Goal: Contribute content

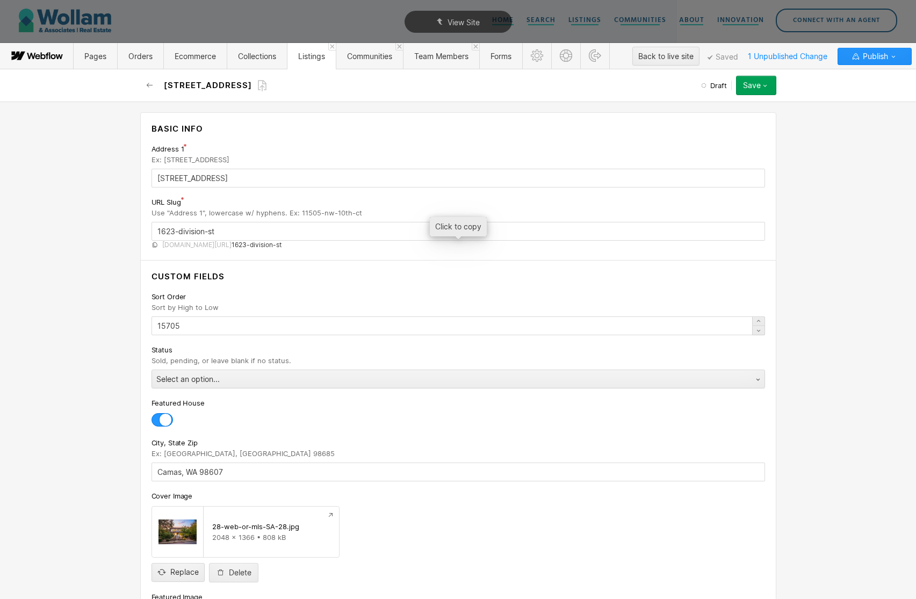
click at [281, 246] on span "1623-division-st" at bounding box center [256, 245] width 50 height 9
click at [281, 243] on span "1623-division-st" at bounding box center [256, 245] width 50 height 9
click at [183, 244] on span "[DOMAIN_NAME][URL]" at bounding box center [196, 245] width 69 height 9
click at [231, 245] on span "[DOMAIN_NAME][URL]" at bounding box center [196, 245] width 69 height 9
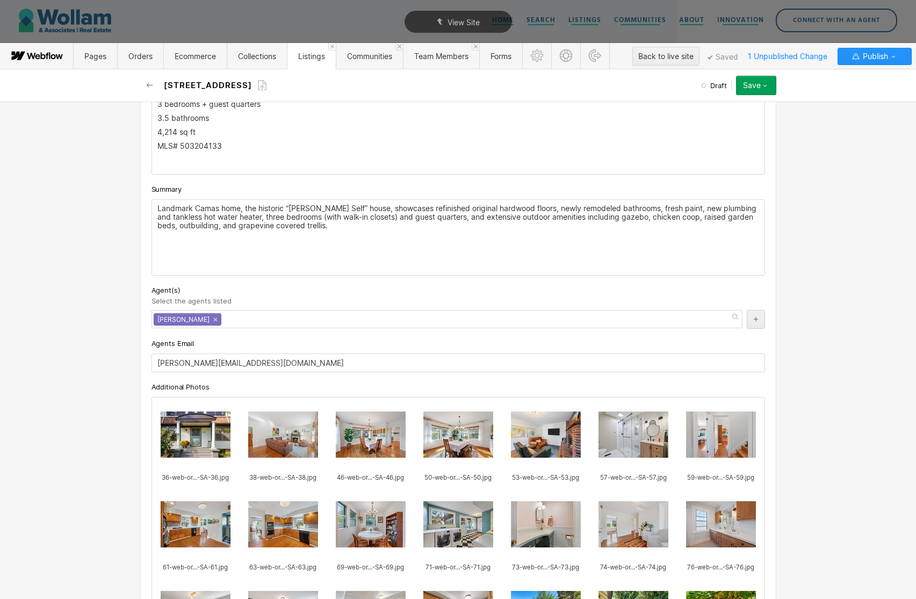
scroll to position [685, 0]
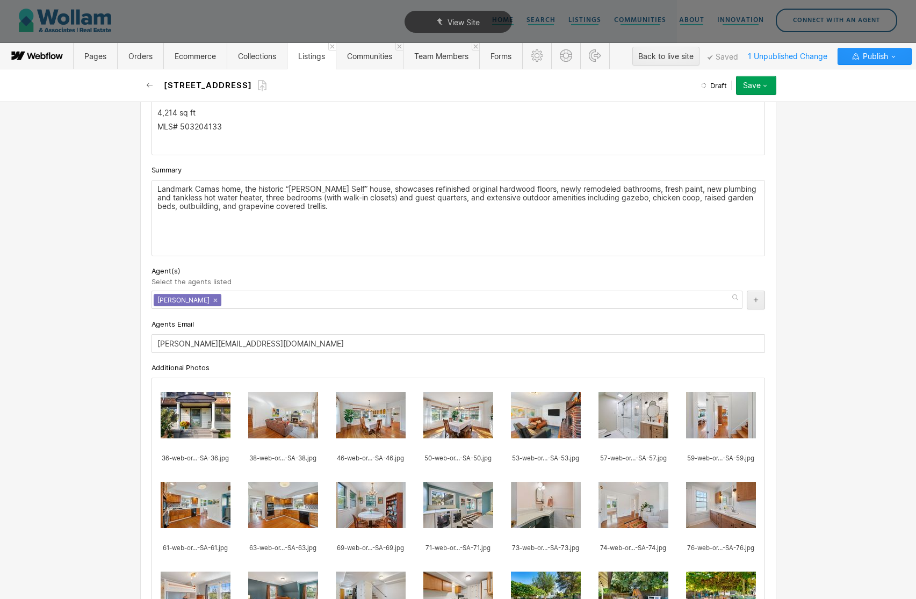
click at [361, 203] on p "Landmark Camas home, the historic “[PERSON_NAME] Self” house, showcases refinis…" at bounding box center [457, 198] width 601 height 26
drag, startPoint x: 353, startPoint y: 188, endPoint x: 241, endPoint y: 190, distance: 111.7
click at [241, 190] on p "Landmark Camas home, the historic “[PERSON_NAME] Self” house, showcases refinis…" at bounding box center [457, 198] width 601 height 26
click at [282, 189] on p "Landmark Camas home showcases refinished original hardwood floors, newly remode…" at bounding box center [457, 198] width 601 height 26
click at [721, 191] on p "Landmark Camas home showcasing refinished original hardwood floors, newly remod…" at bounding box center [457, 198] width 601 height 26
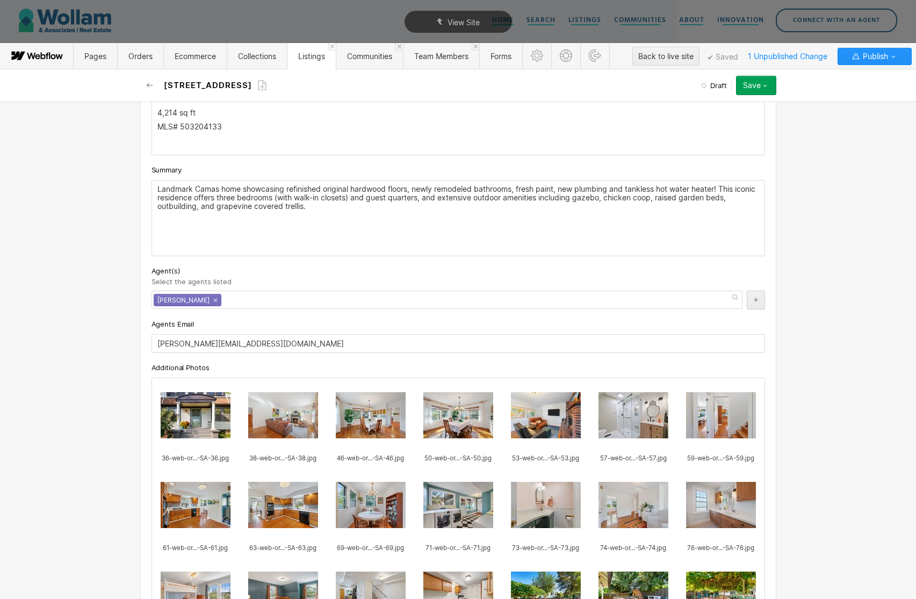
click at [449, 200] on p "Landmark Camas home showcasing refinished original hardwood floors, newly remod…" at bounding box center [457, 198] width 601 height 26
click at [514, 191] on p "Landmark Camas home showcasing refinished original hardwood floors, newly remod…" at bounding box center [457, 198] width 601 height 26
click at [489, 198] on p "Landmark Camas home showcasing refinished original hardwood floors, newly remod…" at bounding box center [457, 198] width 601 height 26
click at [571, 200] on p "Landmark Camas home showcasing refinished original hardwood floors, newly remod…" at bounding box center [457, 198] width 601 height 26
click at [658, 198] on p "Landmark Camas home showcasing refinished original hardwood floors, newly remod…" at bounding box center [457, 198] width 601 height 26
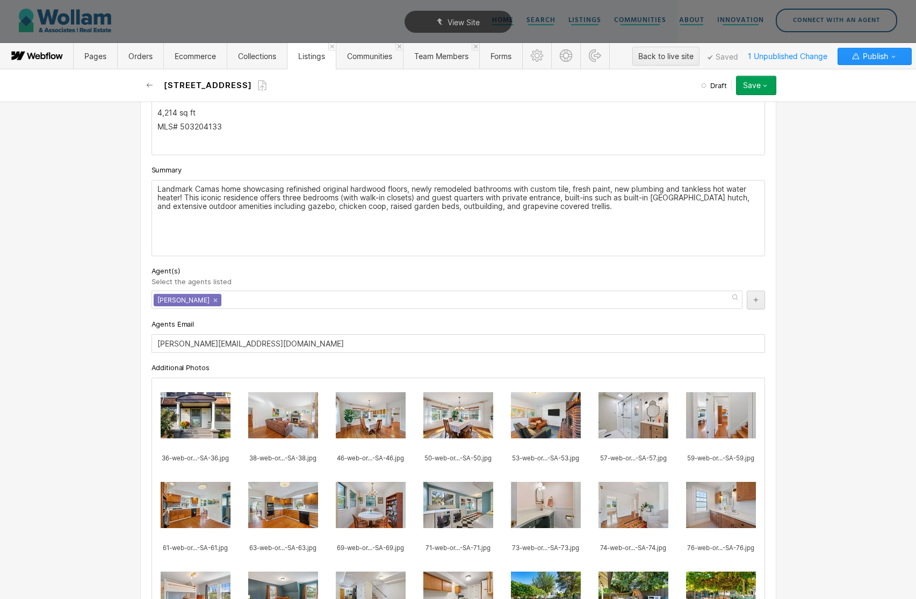
click at [702, 198] on p "Landmark Camas home showcasing refinished original hardwood floors, newly remod…" at bounding box center [457, 198] width 601 height 26
click at [485, 205] on p "Landmark Camas home showcasing refinished original hardwood floors, newly remod…" at bounding box center [457, 202] width 601 height 34
click at [593, 204] on p "Landmark Camas home showcasing refinished original hardwood floors, newly remod…" at bounding box center [457, 202] width 601 height 34
click at [647, 207] on p "Landmark Camas home showcasing refinished original hardwood floors, newly remod…" at bounding box center [457, 202] width 601 height 34
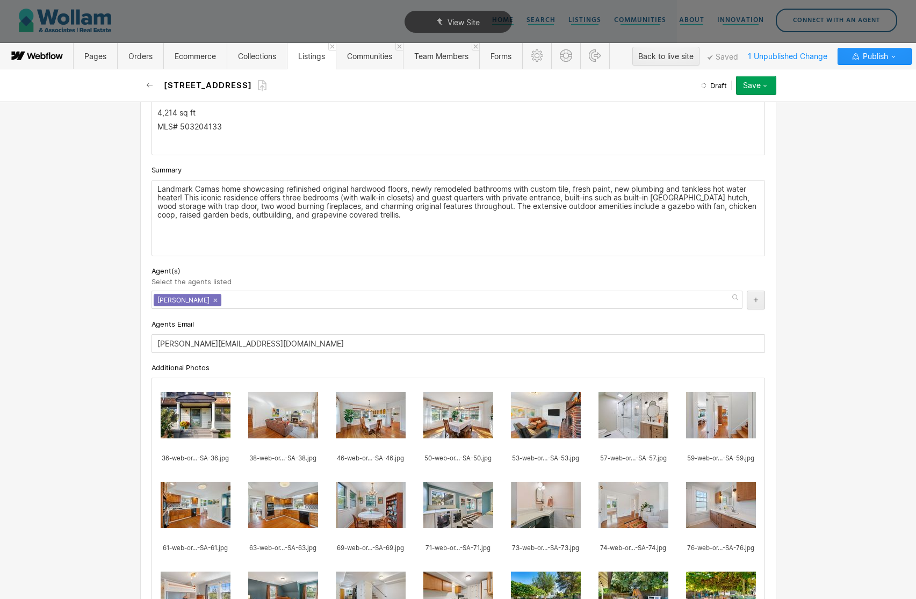
click at [730, 207] on p "Landmark Camas home showcasing refinished original hardwood floors, newly remod…" at bounding box center [457, 202] width 601 height 34
click at [343, 215] on p "Landmark Camas home showcasing refinished original hardwood floors, newly remod…" at bounding box center [457, 202] width 601 height 34
click at [456, 214] on p "Landmark Camas home showcasing refinished original hardwood floors, newly remod…" at bounding box center [457, 202] width 601 height 34
click at [535, 217] on p "Landmark Camas home showcasing refinished original hardwood floors, newly remod…" at bounding box center [457, 202] width 601 height 34
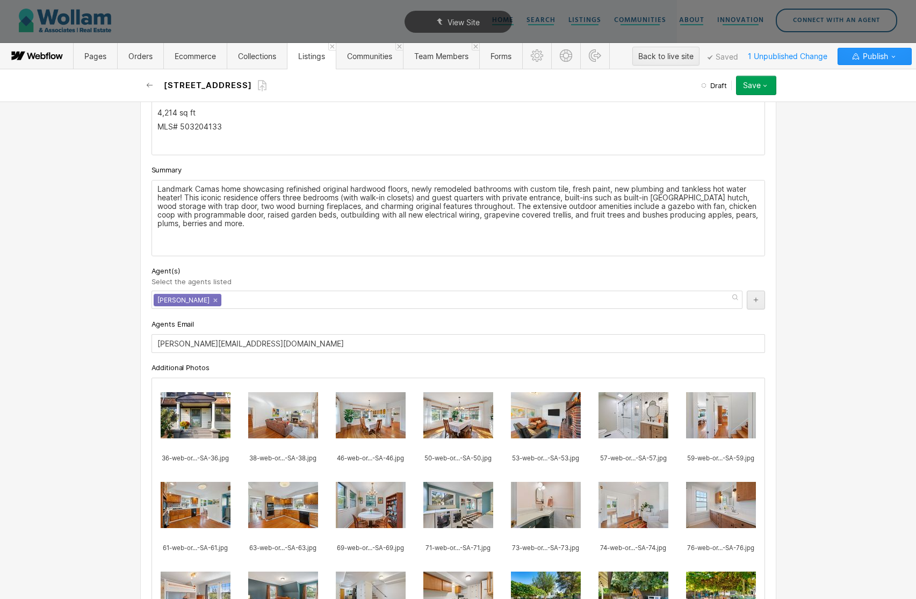
click at [470, 205] on p "Landmark Camas home showcasing refinished original hardwood floors, newly remod…" at bounding box center [457, 206] width 601 height 43
click at [573, 189] on p "Landmark Camas home showcasing refinished original hardwood floors, newly remod…" at bounding box center [457, 206] width 601 height 43
click at [228, 214] on p "Landmark Camas home showcasing refinished original hardwood floors, newly remod…" at bounding box center [457, 206] width 601 height 43
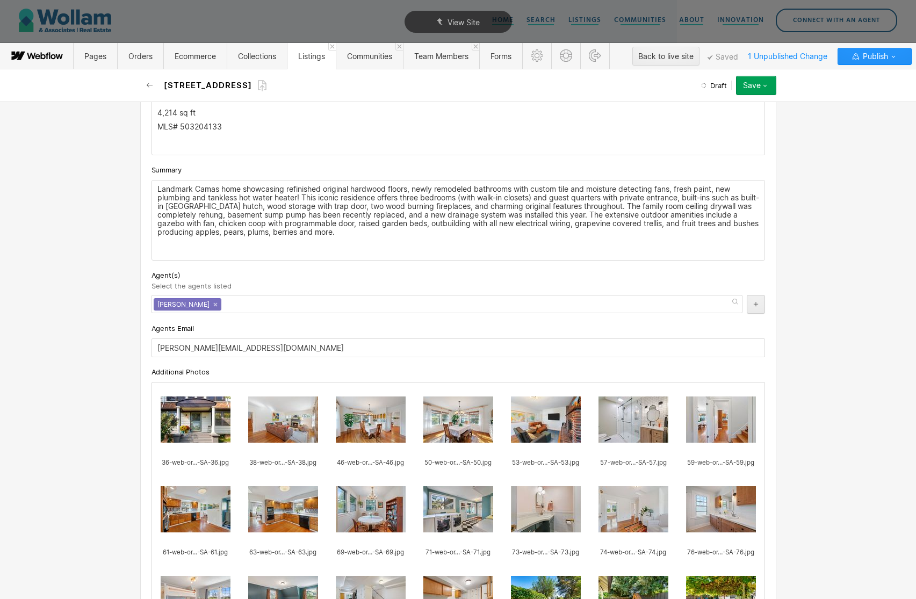
click at [375, 196] on p "Landmark Camas home showcasing refinished original hardwood floors, newly remod…" at bounding box center [457, 211] width 601 height 52
click at [751, 90] on button "Save" at bounding box center [756, 85] width 40 height 19
click at [732, 108] on div "Save draft" at bounding box center [722, 107] width 106 height 14
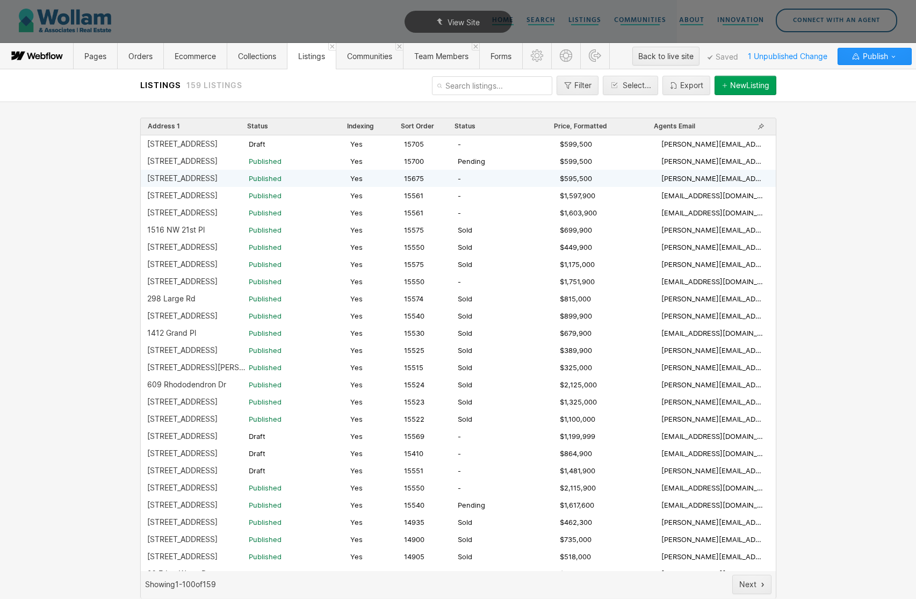
click at [187, 179] on div "[STREET_ADDRESS]" at bounding box center [182, 178] width 70 height 9
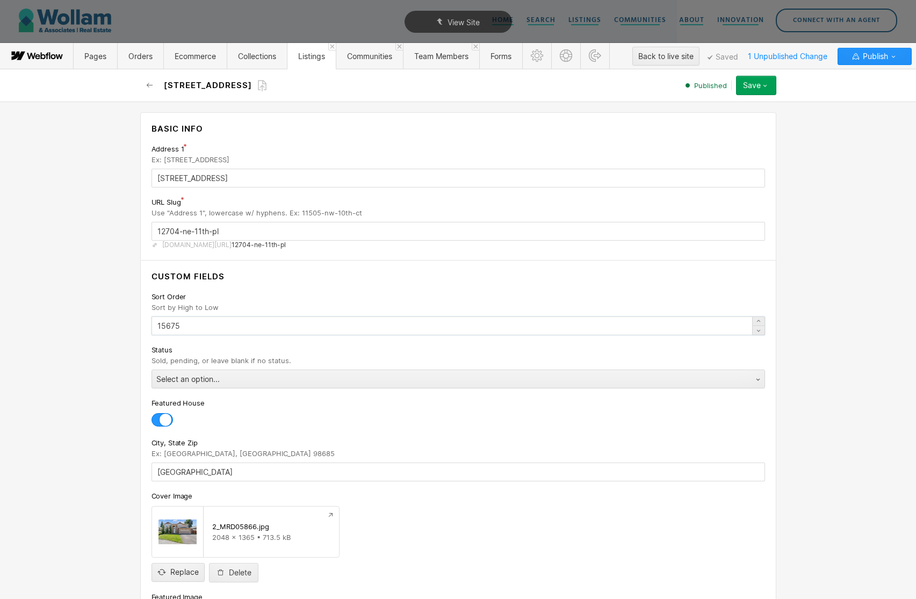
click at [204, 328] on input "15675" at bounding box center [457, 325] width 613 height 19
type input "15702"
click at [753, 83] on div "Save" at bounding box center [752, 85] width 18 height 9
click at [731, 122] on div "Republish" at bounding box center [722, 121] width 106 height 14
